Goal: Check status: Check status

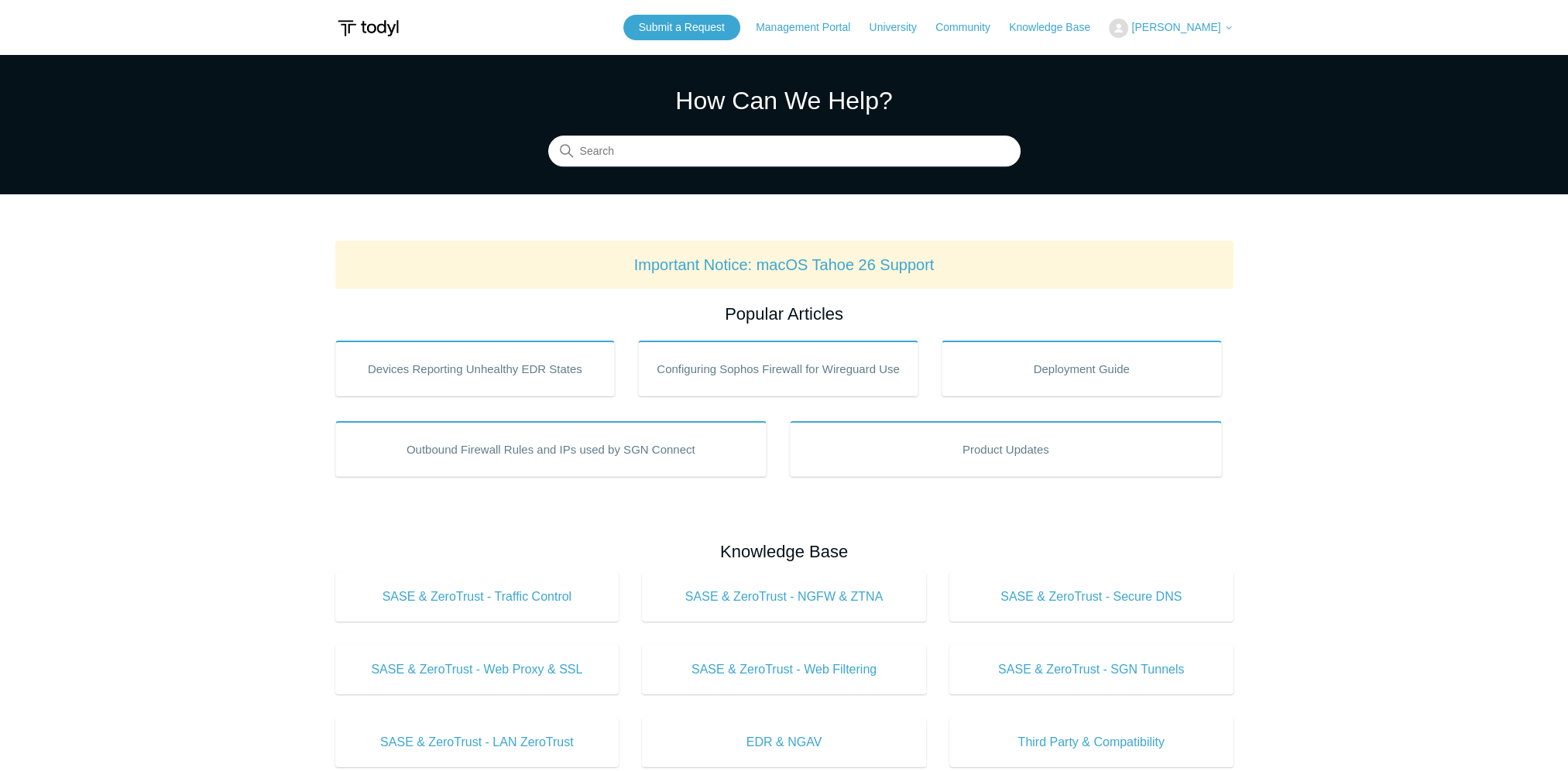
click at [1199, 21] on span "[PERSON_NAME]" at bounding box center [1175, 26] width 89 height 12
click at [1186, 59] on link "My Support Requests" at bounding box center [1185, 60] width 151 height 27
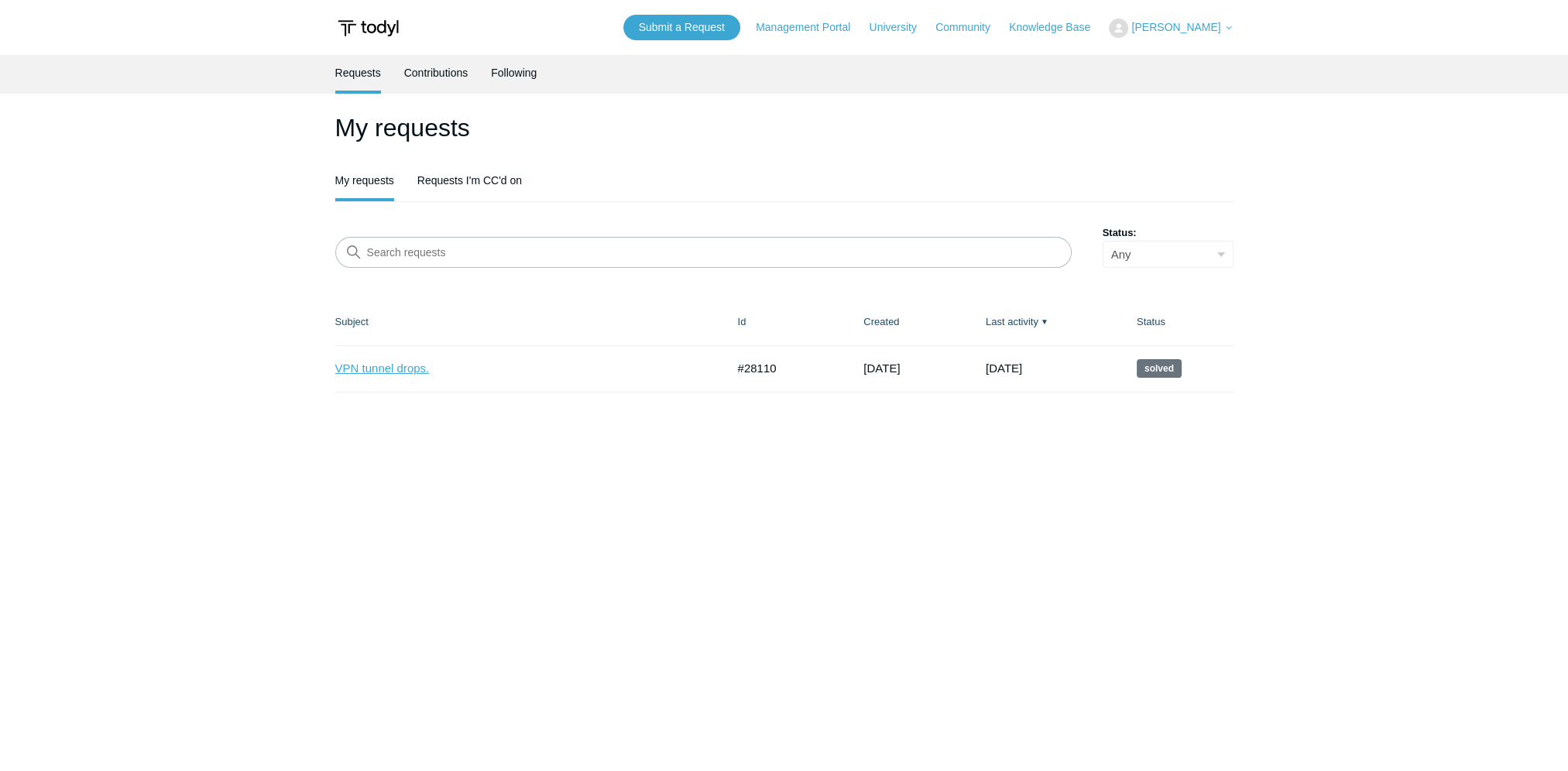
click at [675, 371] on link "VPN tunnel drops." at bounding box center [518, 368] width 368 height 18
click at [449, 191] on link "Requests I'm CC'd on" at bounding box center [469, 179] width 104 height 33
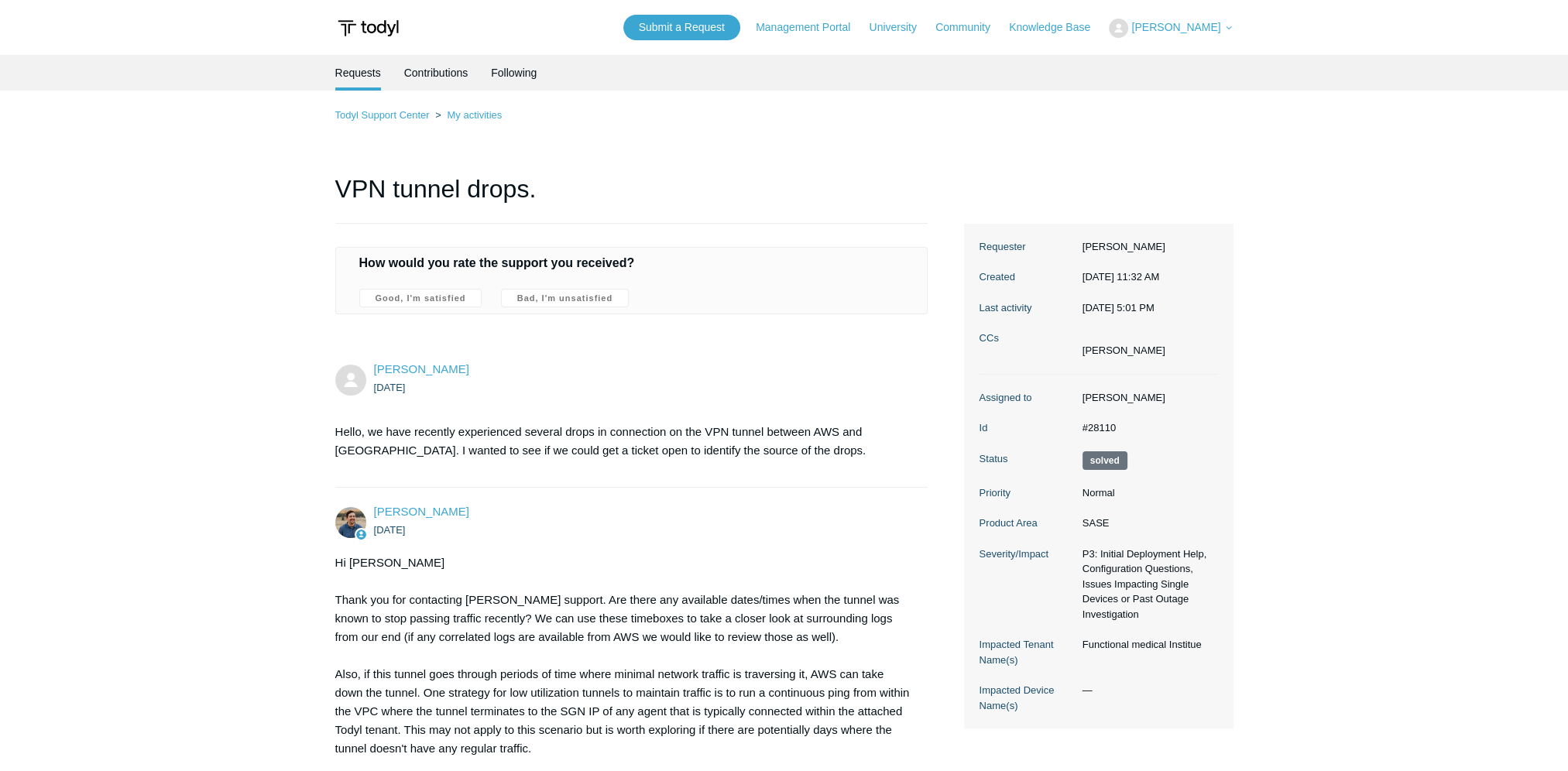
drag, startPoint x: 984, startPoint y: 393, endPoint x: 771, endPoint y: -81, distance: 519.7
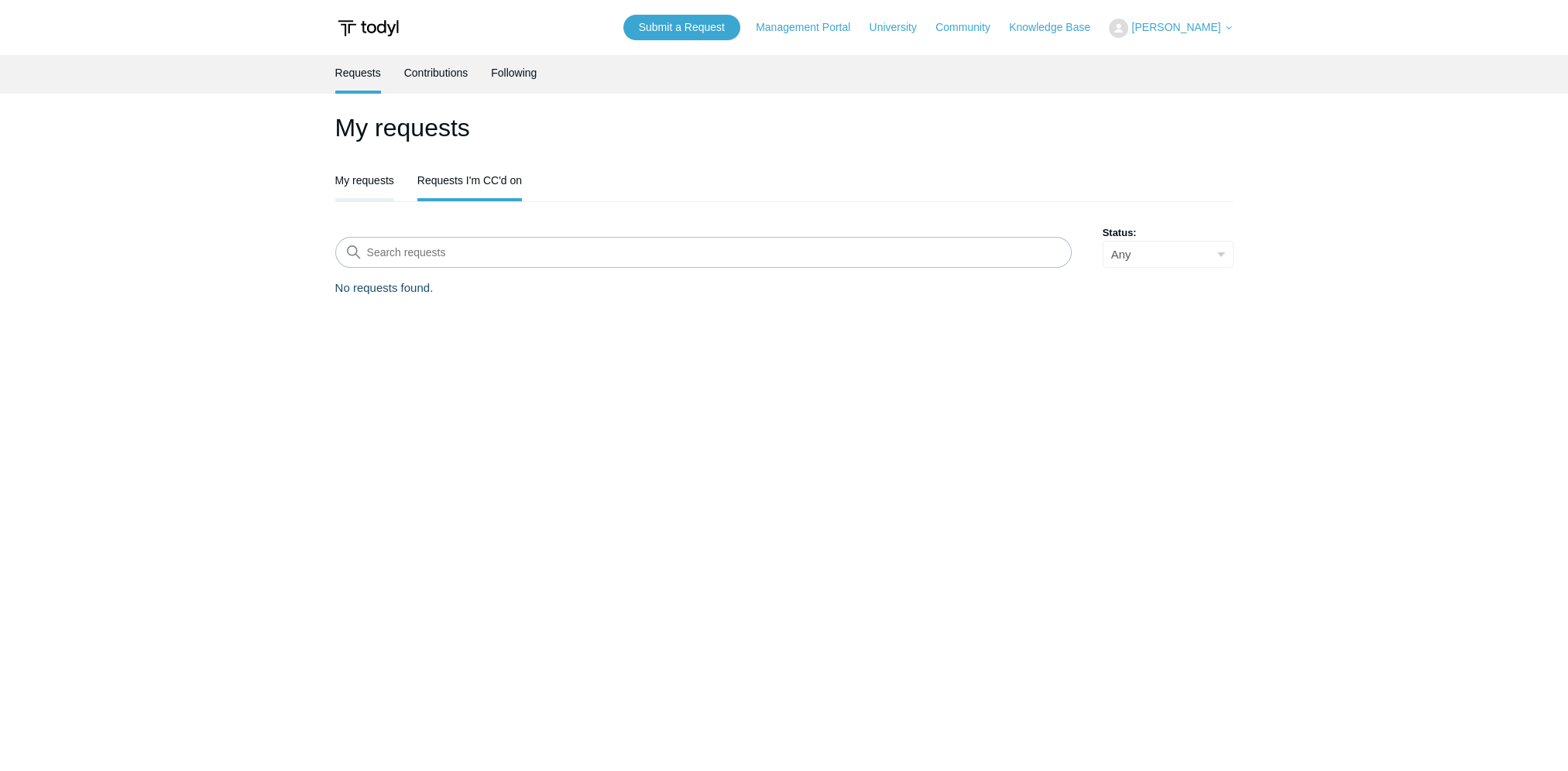
click at [346, 192] on link "My requests" at bounding box center [364, 179] width 59 height 33
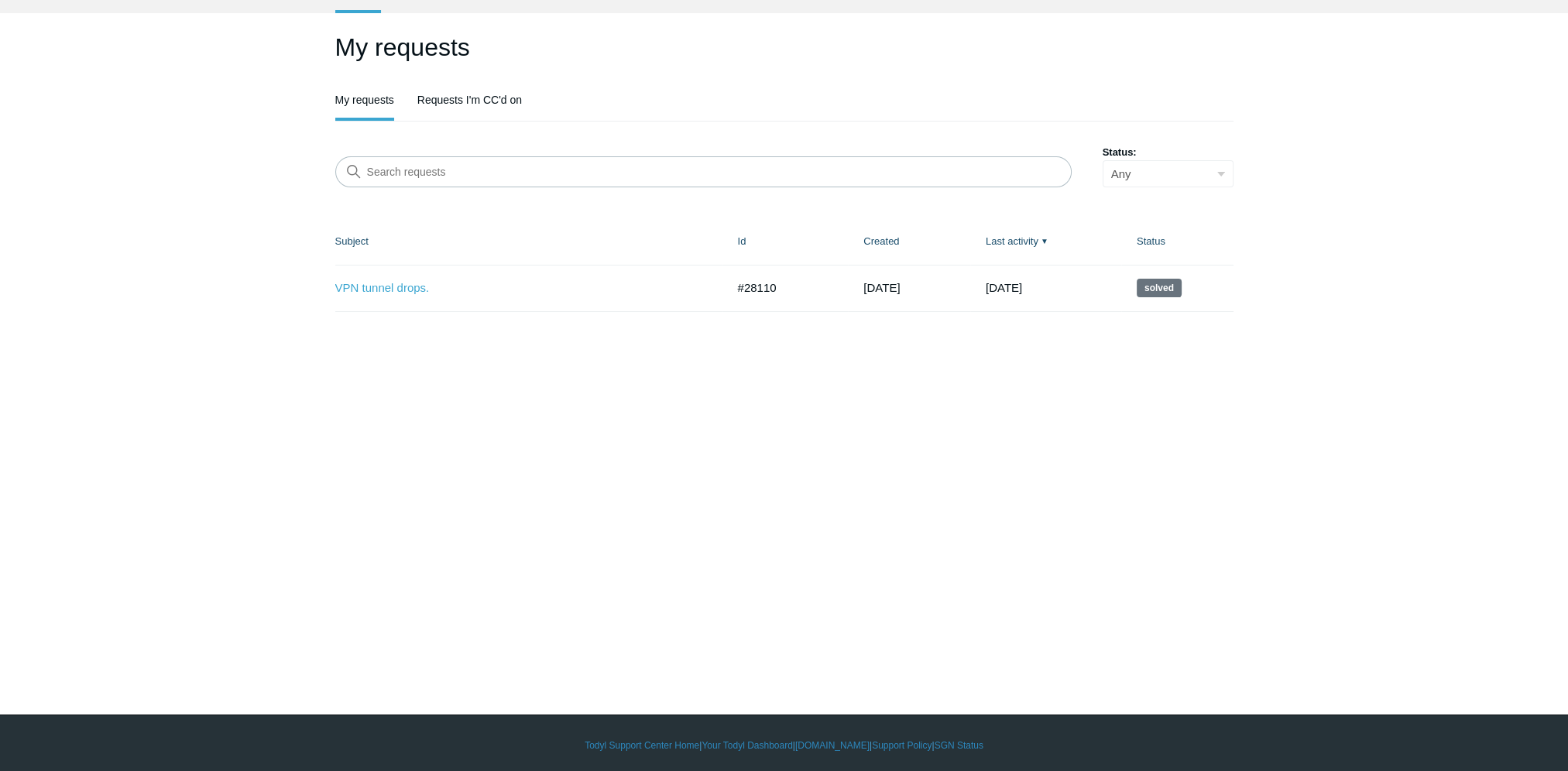
scroll to position [86, 0]
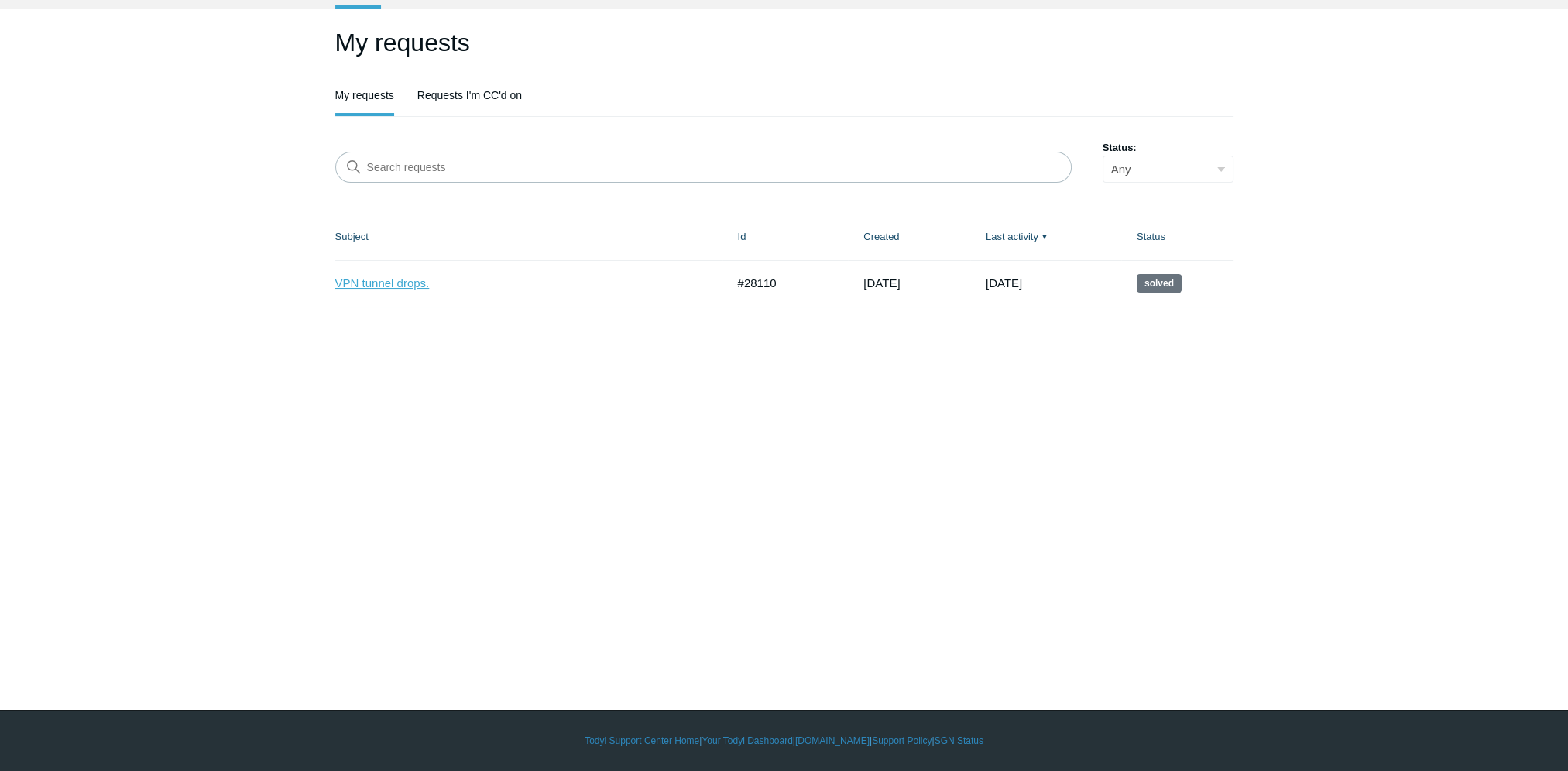
click at [392, 285] on link "VPN tunnel drops." at bounding box center [518, 283] width 368 height 18
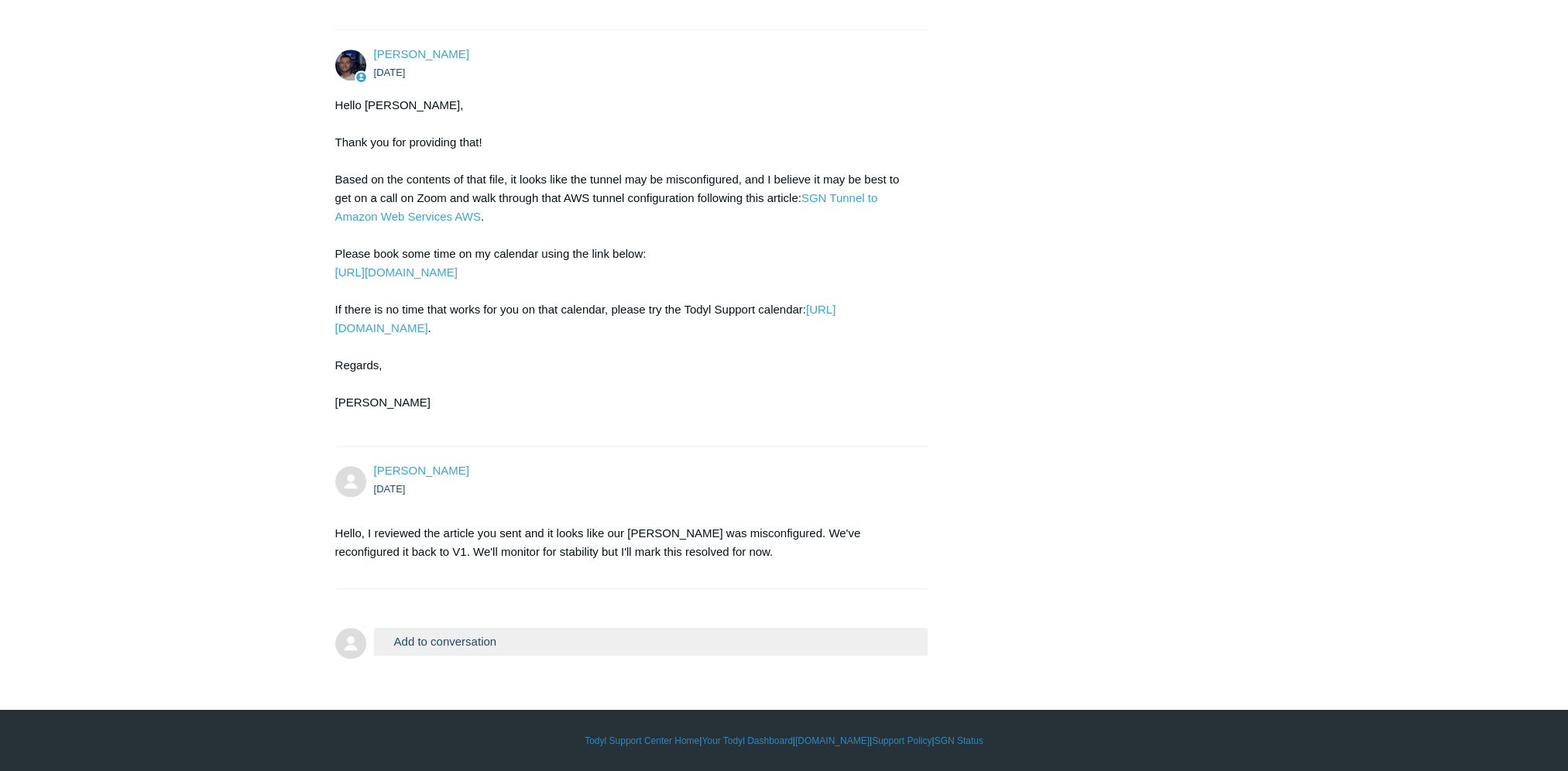
scroll to position [1857, 0]
click at [451, 334] on link "[URL][DOMAIN_NAME]" at bounding box center [585, 318] width 501 height 32
